Goal: Transaction & Acquisition: Purchase product/service

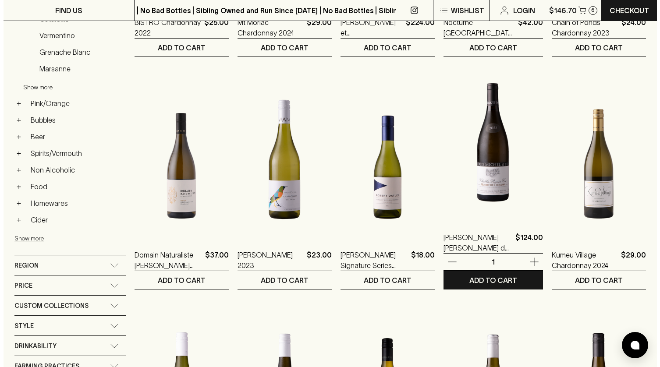
scroll to position [325, 0]
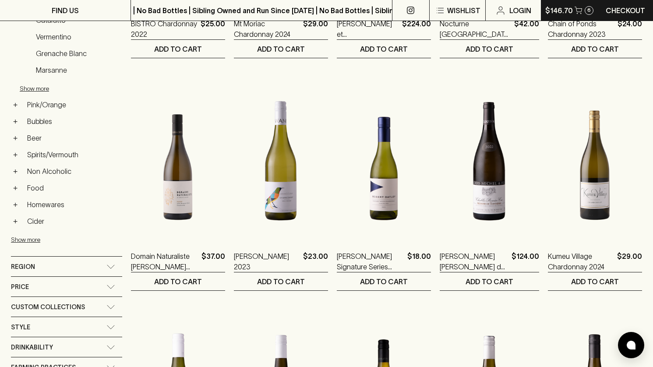
click at [547, 13] on p "$146.70" at bounding box center [559, 10] width 28 height 11
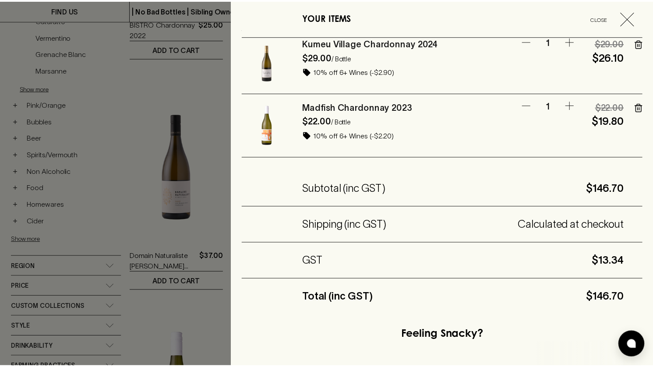
scroll to position [484, 0]
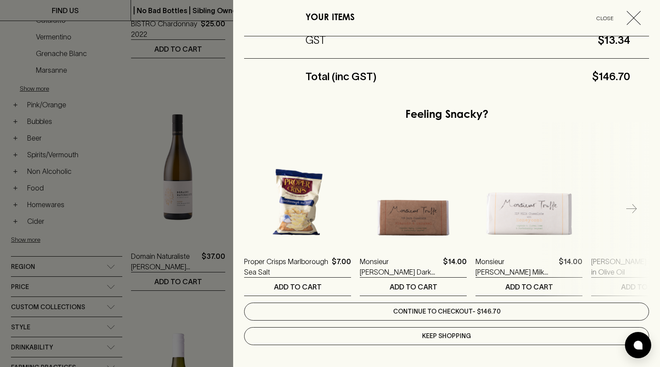
click at [477, 273] on link "Continue to checkout - $146.70" at bounding box center [446, 312] width 405 height 18
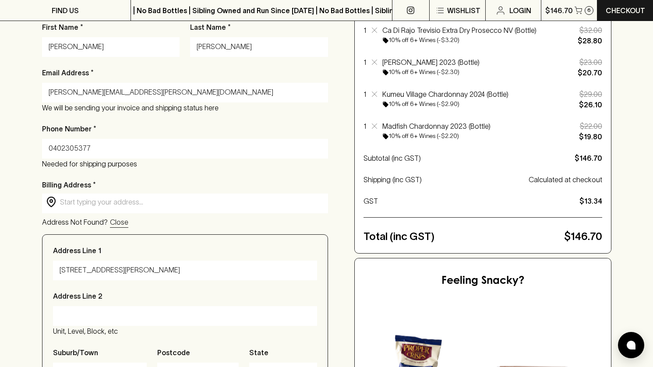
scroll to position [175, 0]
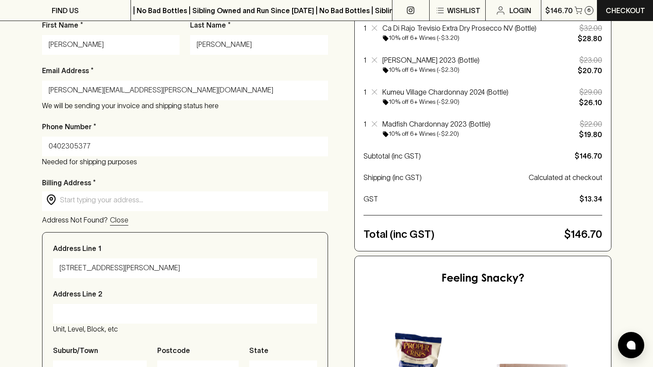
click at [138, 193] on div "​ ​" at bounding box center [185, 200] width 286 height 18
click at [135, 197] on input "text" at bounding box center [192, 200] width 264 height 10
click at [284, 212] on div "Billing Address * ​ ​ Address Not Found? Close" at bounding box center [185, 201] width 286 height 48
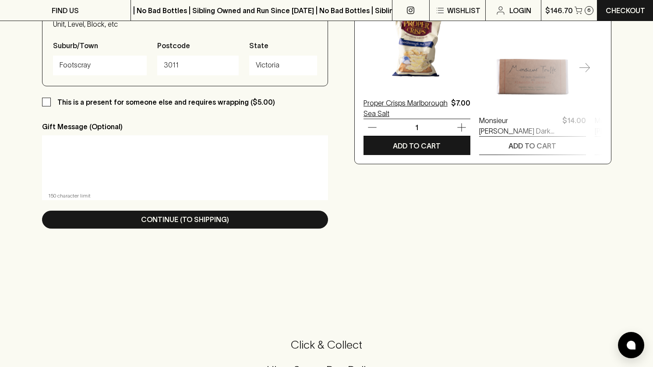
scroll to position [482, 0]
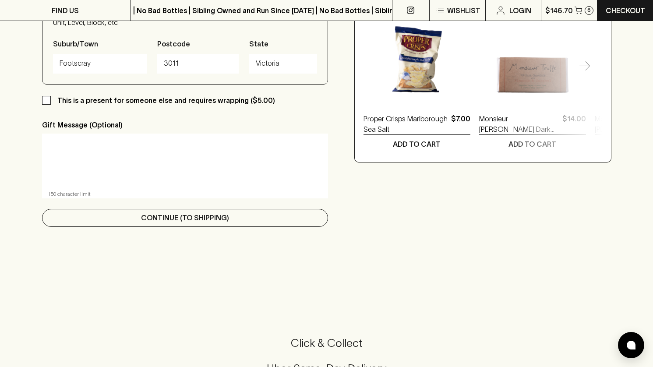
click at [196, 211] on button "Continue (To Shipping)" at bounding box center [185, 218] width 286 height 18
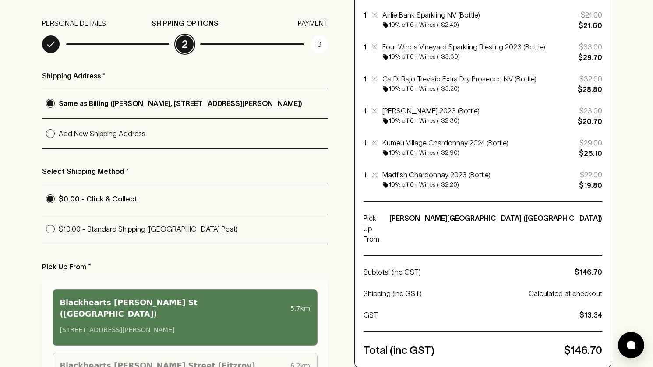
scroll to position [175, 0]
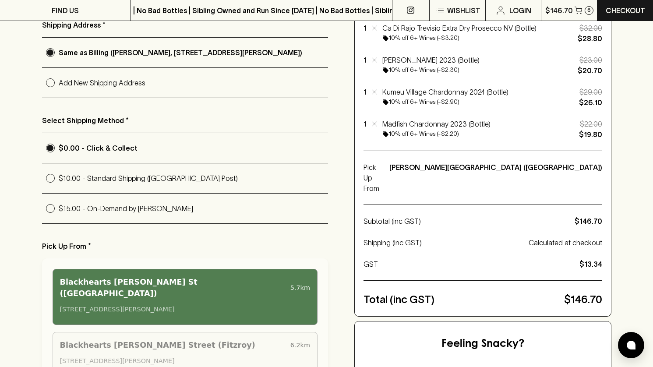
click at [123, 208] on p "$15.00 - On-Demand by [PERSON_NAME]" at bounding box center [193, 208] width 269 height 11
click at [59, 208] on input "$15.00 - On-Demand by [PERSON_NAME]" at bounding box center [50, 208] width 17 height 17
radio input "true"
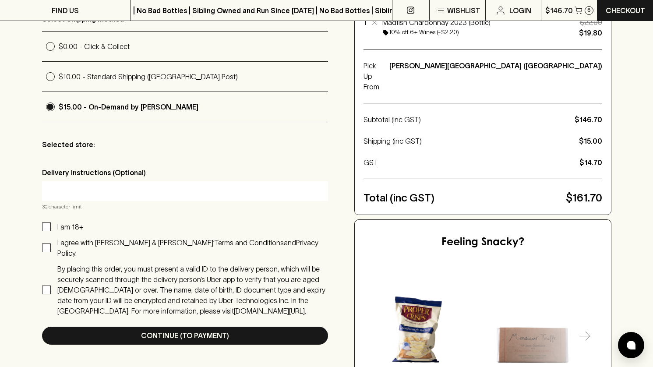
scroll to position [307, 0]
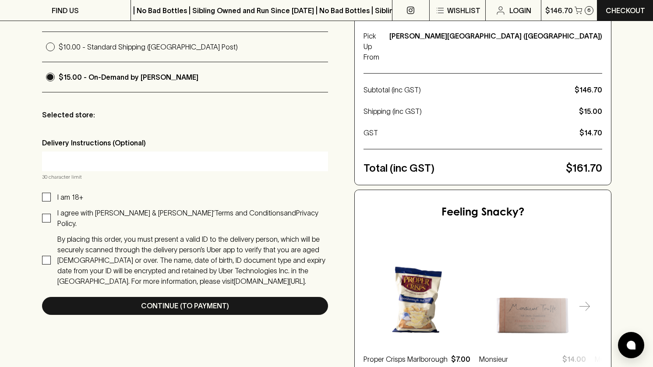
click at [65, 194] on p "I am 18+" at bounding box center [70, 197] width 26 height 11
click at [51, 194] on input "I am 18+" at bounding box center [46, 197] width 9 height 9
checkbox input "true"
click at [85, 212] on p "I agree with [PERSON_NAME] & [PERSON_NAME]’" at bounding box center [135, 213] width 157 height 8
click at [51, 214] on input "I agree with [PERSON_NAME] & [PERSON_NAME]’ Terms and Conditions and Privacy Po…" at bounding box center [46, 218] width 9 height 9
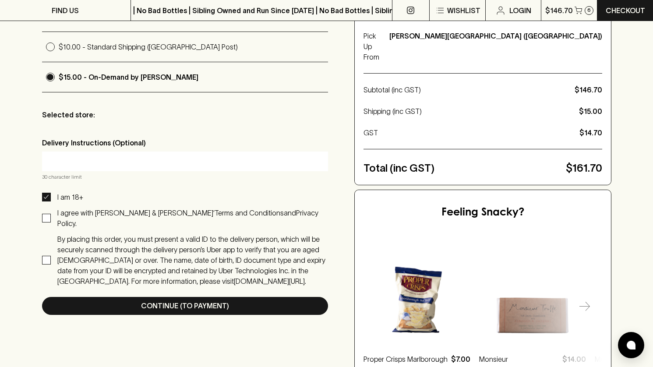
checkbox input "true"
click at [133, 249] on p "By placing this order, you must present a valid ID to the delivery person, whic…" at bounding box center [191, 260] width 268 height 50
click at [51, 256] on input "By placing this order, you must present a valid ID to the delivery person, whic…" at bounding box center [46, 260] width 9 height 9
checkbox input "true"
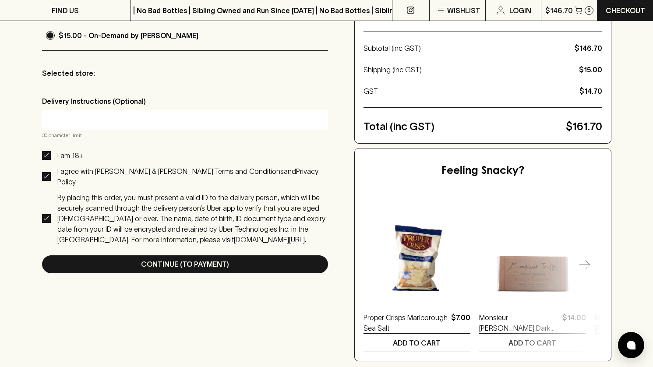
scroll to position [394, 0]
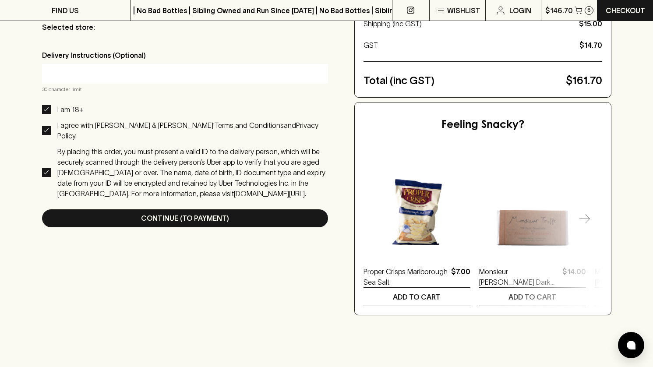
click at [229, 209] on button "Continue (To Payment)" at bounding box center [185, 218] width 286 height 18
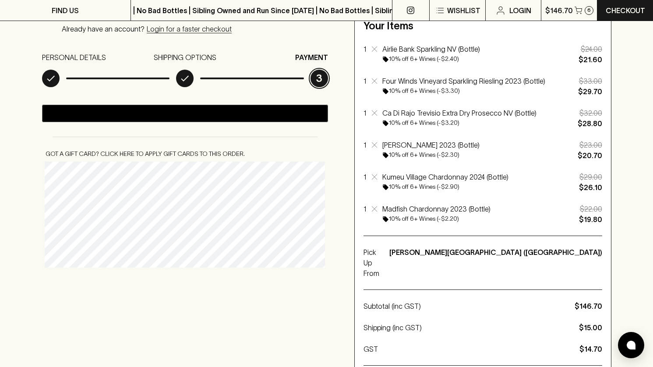
scroll to position [131, 0]
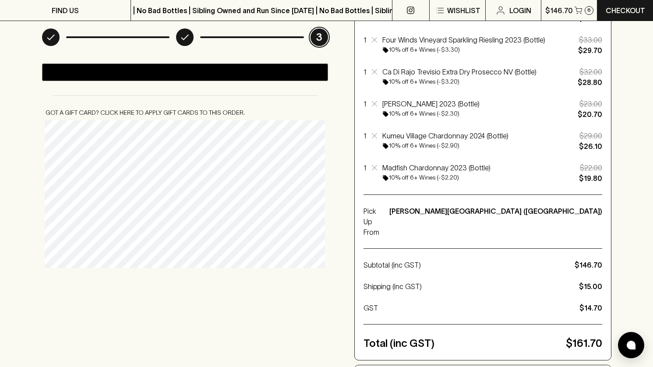
click at [195, 273] on div "Checkout Already have an account? Login for a faster checkout PERSONAL DETAILS …" at bounding box center [327, 271] width 570 height 614
